Goal: Navigation & Orientation: Find specific page/section

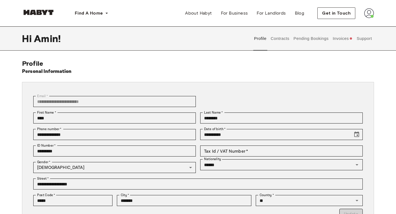
click at [344, 39] on button "Invoices" at bounding box center [342, 38] width 21 height 24
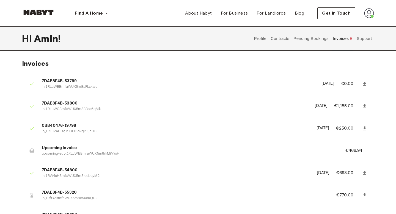
click at [363, 38] on button "Support" at bounding box center [364, 38] width 17 height 24
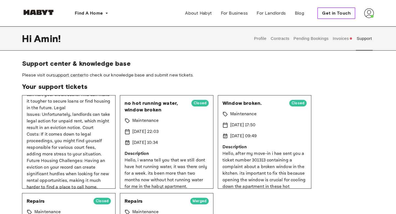
click at [346, 15] on span "Get in Touch" at bounding box center [336, 13] width 29 height 7
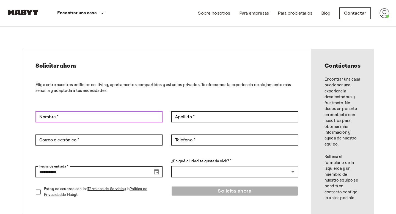
click at [130, 117] on input "Nombre *" at bounding box center [98, 116] width 127 height 11
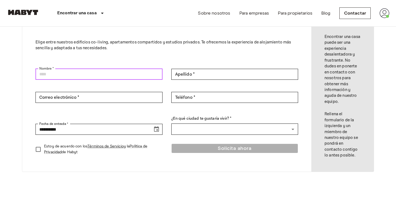
scroll to position [33, 0]
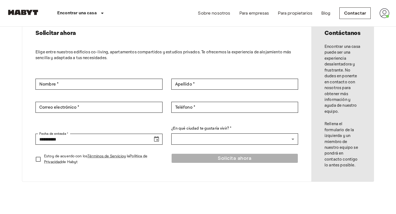
click at [386, 12] on img at bounding box center [385, 13] width 10 height 10
click at [357, 13] on div at bounding box center [198, 107] width 396 height 214
click at [384, 15] on img at bounding box center [385, 13] width 10 height 10
click at [357, 23] on li "Perfil" at bounding box center [364, 23] width 55 height 10
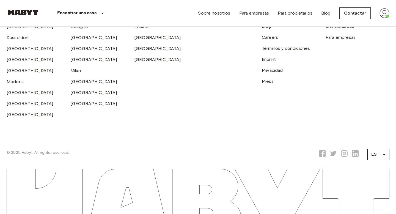
scroll to position [271, 0]
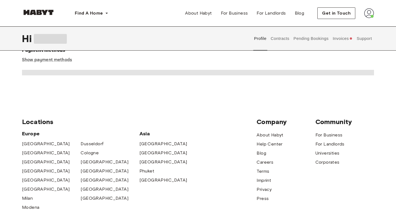
scroll to position [34, 0]
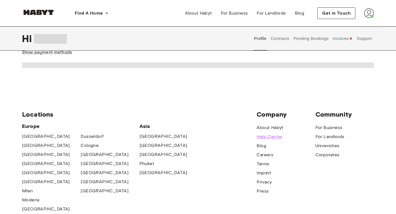
click at [267, 136] on span "Help Center" at bounding box center [270, 136] width 26 height 7
